Goal: Transaction & Acquisition: Purchase product/service

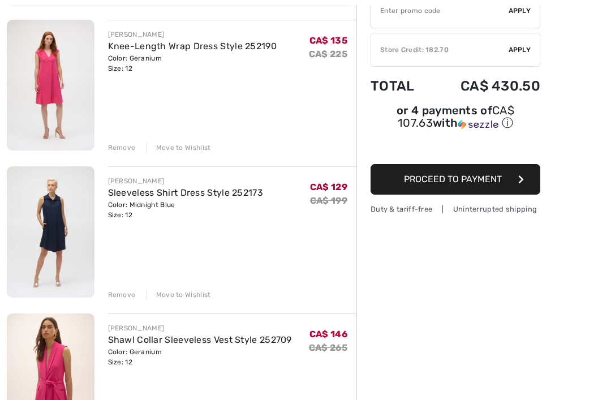
scroll to position [128, 0]
click at [117, 148] on div "Remove" at bounding box center [122, 148] width 28 height 10
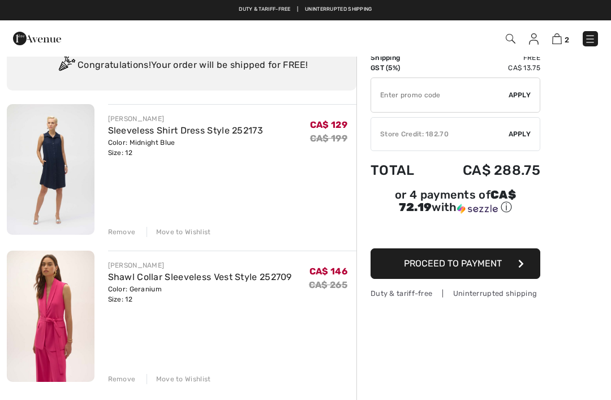
scroll to position [0, 0]
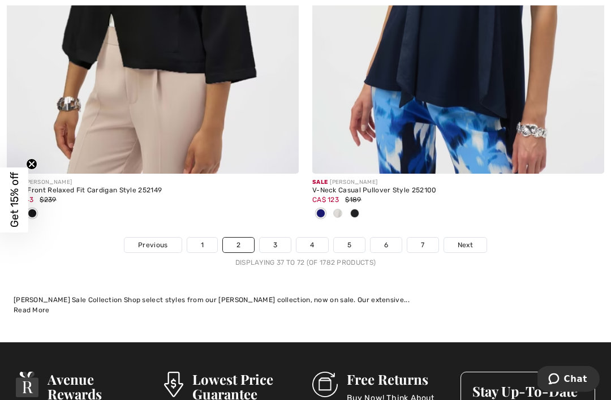
scroll to position [9099, 0]
click at [469, 240] on span "Next" at bounding box center [465, 245] width 15 height 10
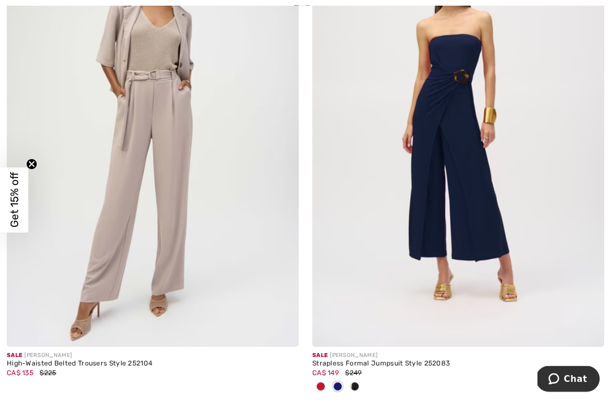
scroll to position [1743, 0]
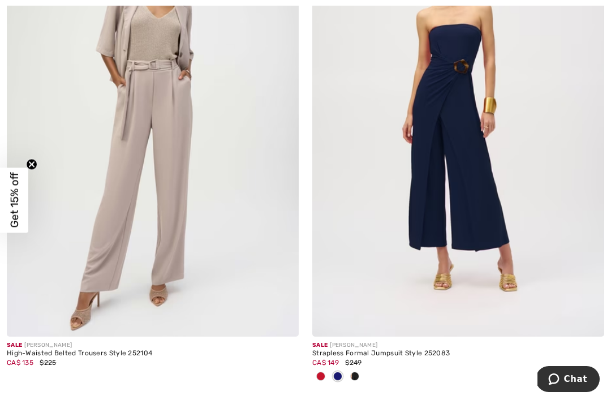
click at [587, 323] on img at bounding box center [587, 320] width 10 height 10
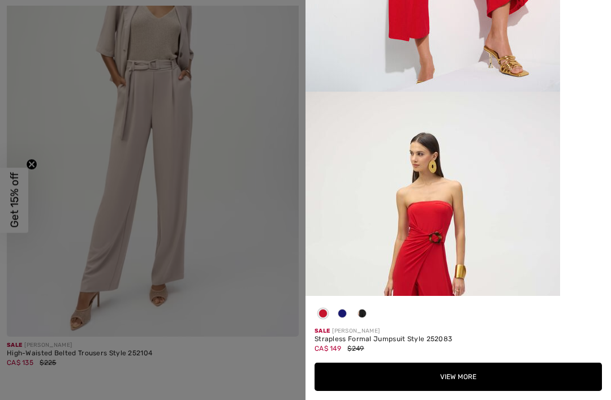
scroll to position [294, 0]
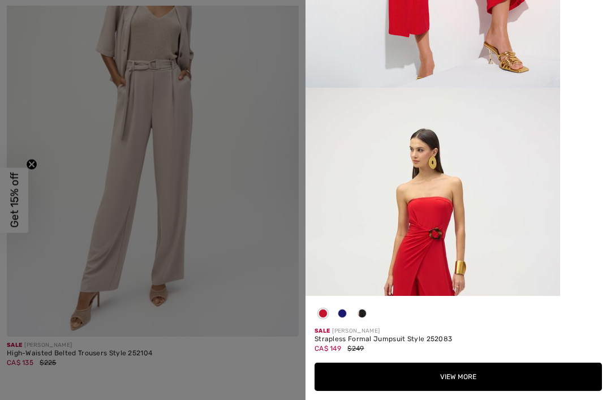
click at [504, 306] on img at bounding box center [433, 278] width 255 height 381
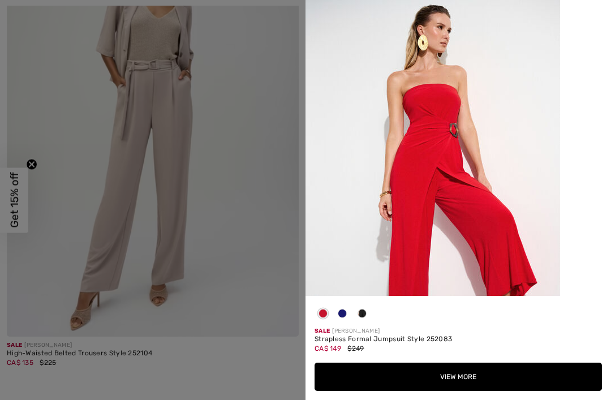
scroll to position [0, 0]
click at [328, 24] on img at bounding box center [433, 191] width 255 height 382
click at [237, 167] on div at bounding box center [305, 200] width 611 height 400
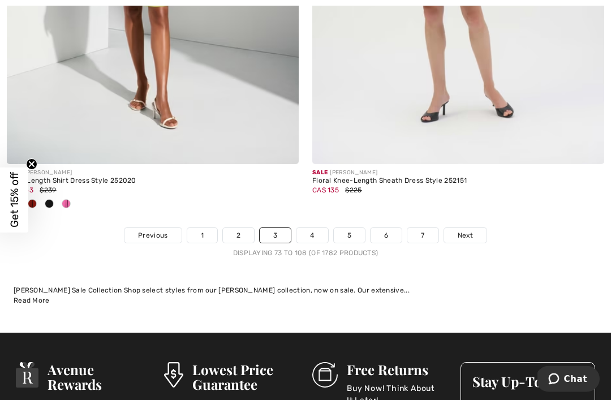
scroll to position [9034, 0]
click at [466, 230] on span "Next" at bounding box center [465, 235] width 15 height 10
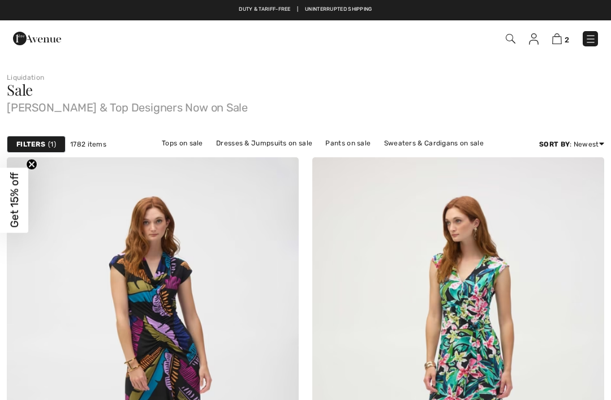
checkbox input "true"
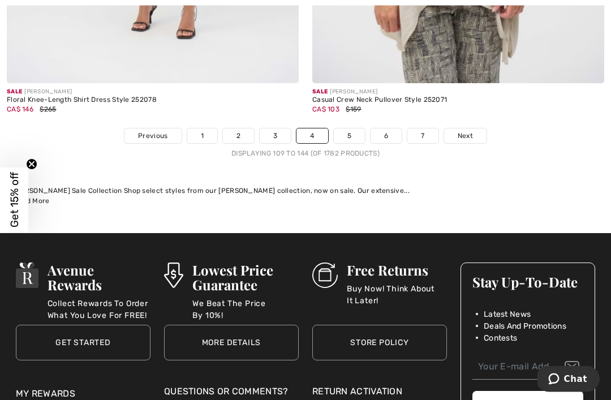
scroll to position [9053, 0]
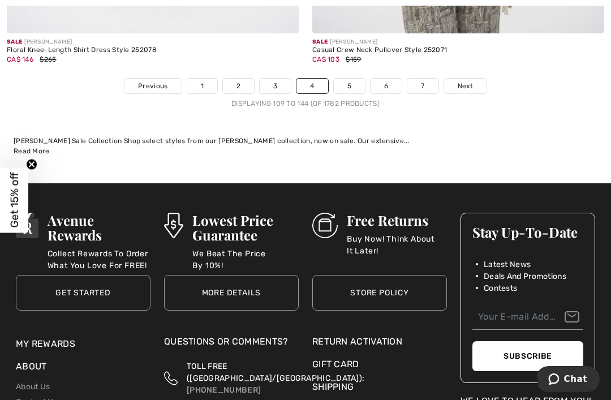
click at [466, 81] on span "Next" at bounding box center [465, 86] width 15 height 10
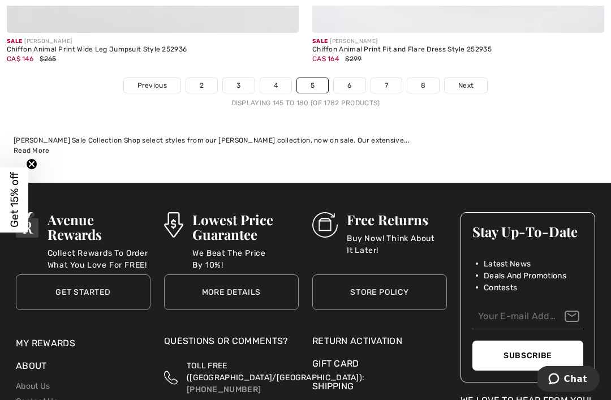
scroll to position [9053, 0]
click at [469, 80] on span "Next" at bounding box center [465, 85] width 15 height 10
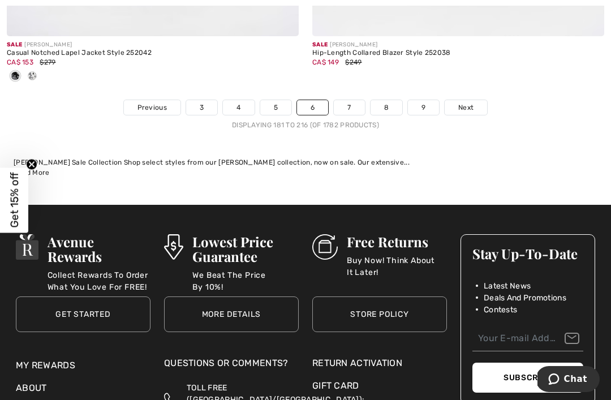
scroll to position [9008, 0]
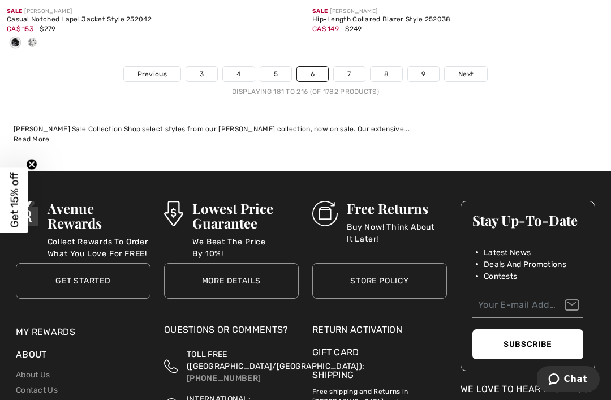
click at [465, 69] on span "Next" at bounding box center [465, 74] width 15 height 10
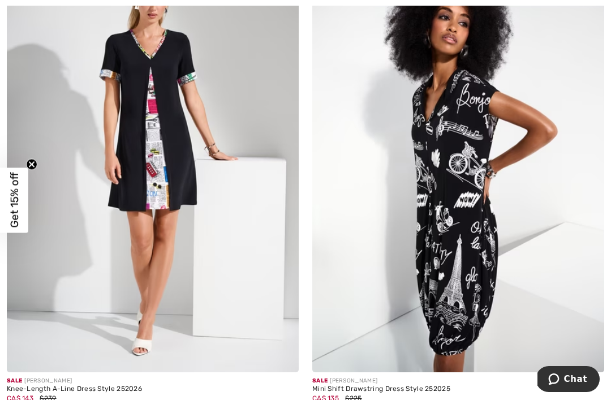
scroll to position [227, 0]
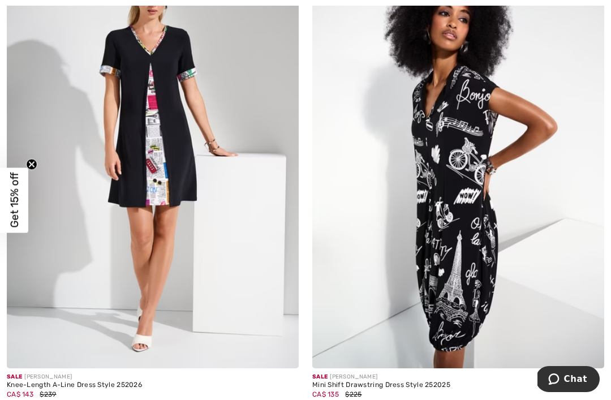
click at [462, 261] on img at bounding box center [458, 149] width 292 height 438
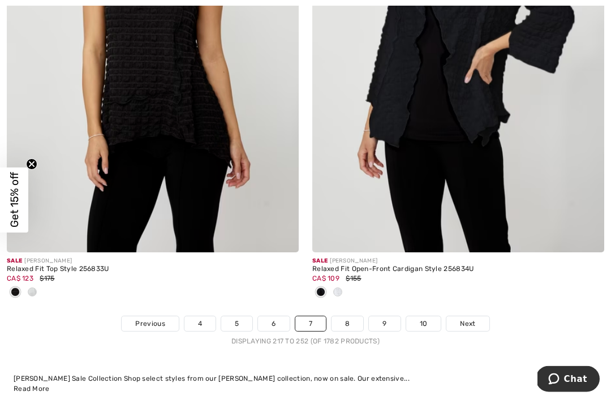
scroll to position [8964, 0]
click at [470, 319] on span "Next" at bounding box center [467, 324] width 15 height 10
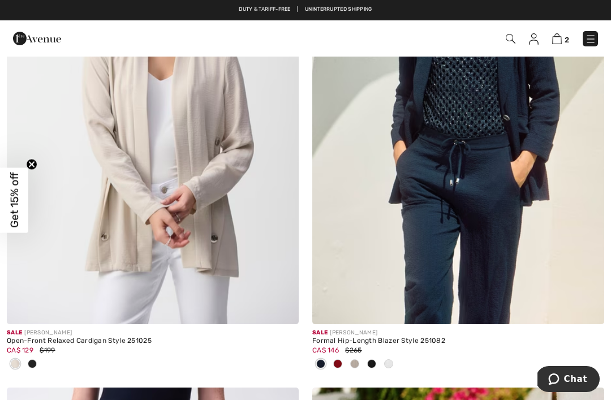
scroll to position [8277, 0]
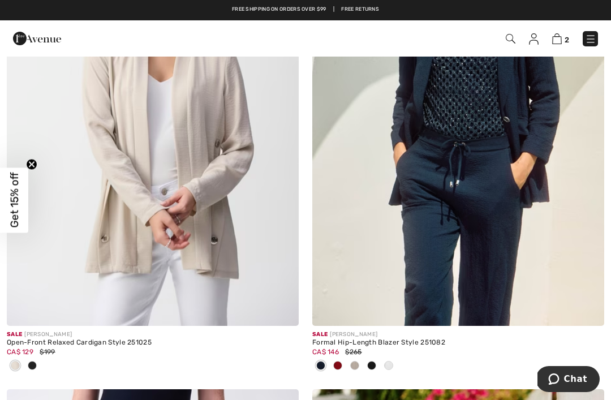
click at [560, 37] on img at bounding box center [557, 38] width 10 height 11
